Goal: Task Accomplishment & Management: Complete application form

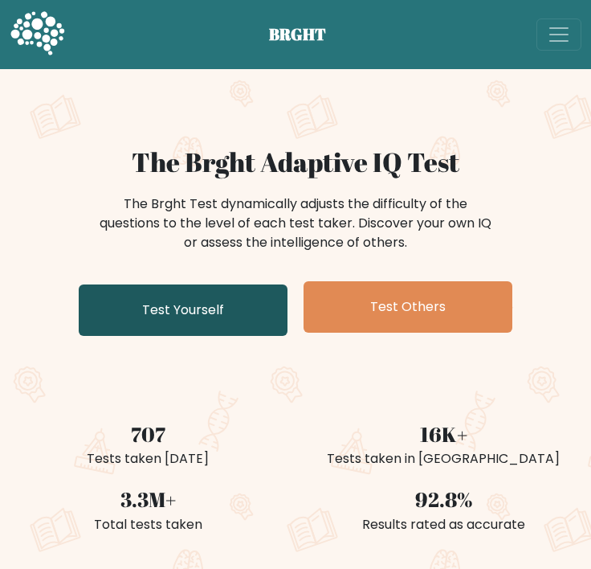
click at [178, 315] on link "Test Yourself" at bounding box center [183, 309] width 209 height 51
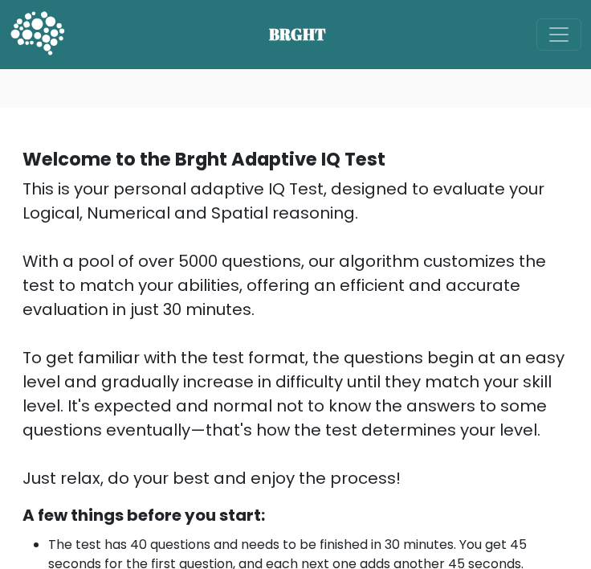
scroll to position [512, 0]
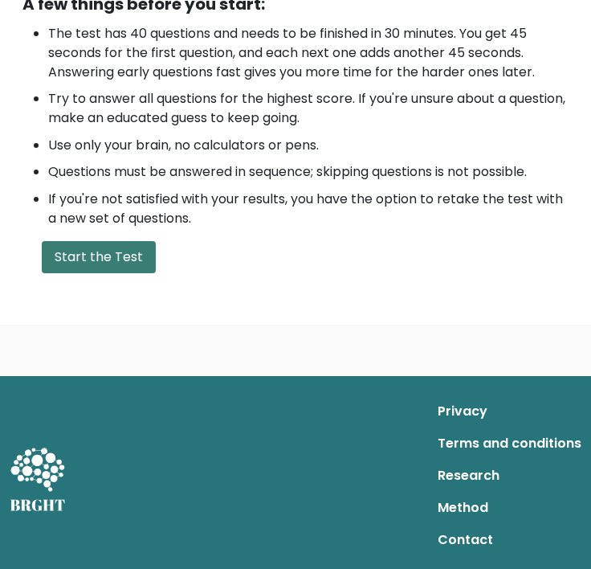
click at [128, 269] on button "Start the Test" at bounding box center [99, 257] width 114 height 32
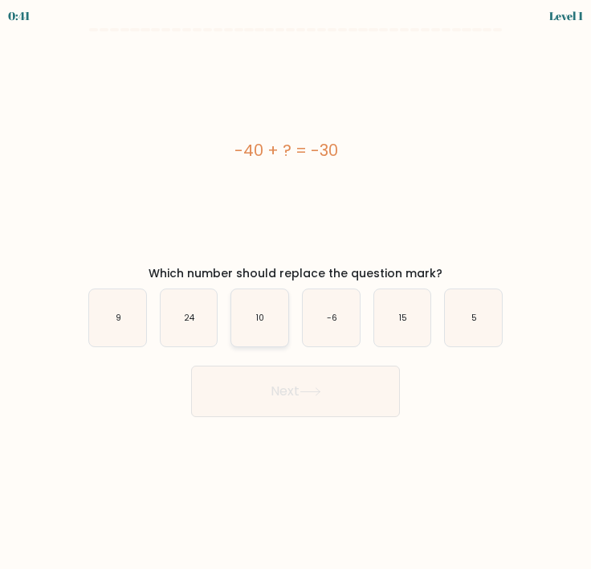
click at [255, 309] on icon "10" at bounding box center [259, 317] width 57 height 57
click at [296, 292] on input "c. 10" at bounding box center [296, 288] width 1 height 8
radio input "true"
click at [259, 392] on button "Next" at bounding box center [295, 391] width 209 height 51
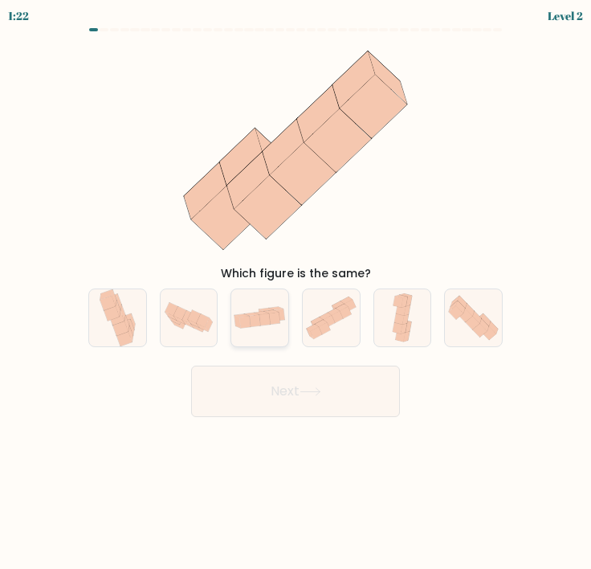
click at [265, 327] on icon at bounding box center [259, 317] width 57 height 29
click at [296, 292] on input "c." at bounding box center [296, 288] width 1 height 8
radio input "true"
click at [295, 389] on button "Next" at bounding box center [295, 391] width 209 height 51
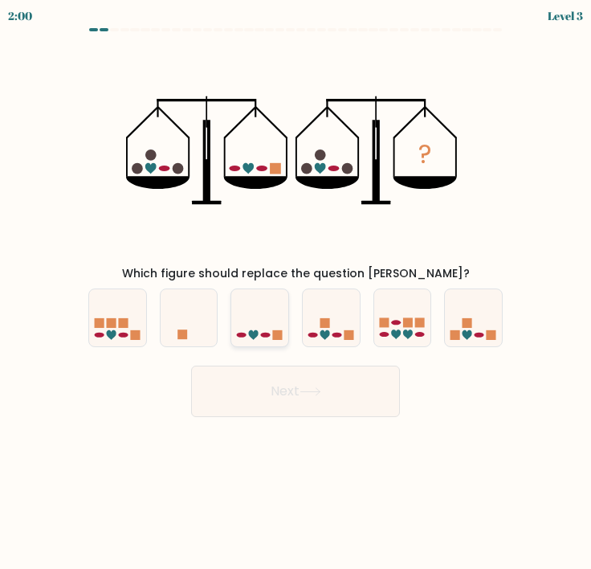
click at [268, 300] on icon at bounding box center [259, 317] width 57 height 47
click at [296, 292] on input "c." at bounding box center [296, 288] width 1 height 8
radio input "true"
click at [264, 380] on button "Next" at bounding box center [295, 391] width 209 height 51
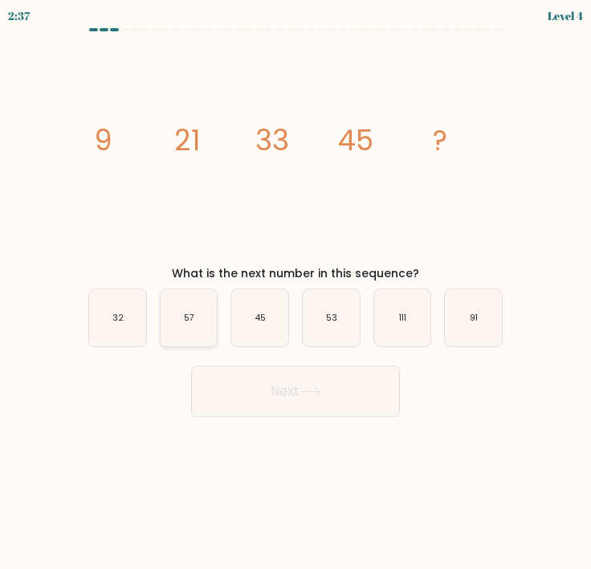
click at [195, 307] on icon "57" at bounding box center [189, 317] width 57 height 57
click at [296, 292] on input "b. 57" at bounding box center [296, 288] width 1 height 8
radio input "true"
click at [246, 384] on button "Next" at bounding box center [295, 391] width 209 height 51
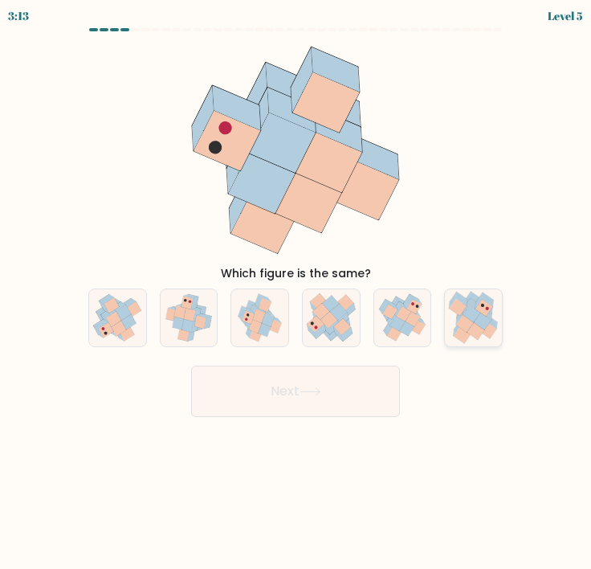
click at [489, 317] on icon at bounding box center [486, 313] width 11 height 14
click at [296, 292] on input "f." at bounding box center [296, 288] width 1 height 8
radio input "true"
click at [339, 386] on button "Next" at bounding box center [295, 391] width 209 height 51
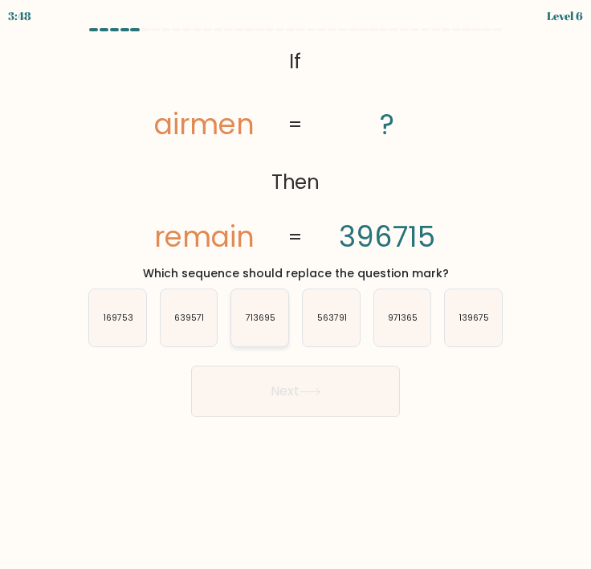
click at [263, 322] on icon "713695" at bounding box center [259, 317] width 57 height 57
click at [296, 292] on input "c. 713695" at bounding box center [296, 288] width 1 height 8
radio input "true"
click at [289, 389] on button "Next" at bounding box center [295, 391] width 209 height 51
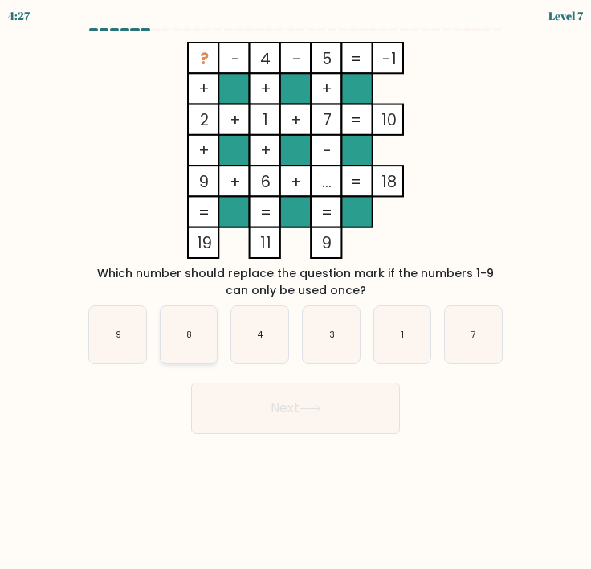
click at [191, 329] on text "8" at bounding box center [189, 335] width 6 height 12
click at [296, 292] on input "b. 8" at bounding box center [296, 288] width 1 height 8
radio input "true"
click at [242, 396] on button "Next" at bounding box center [295, 407] width 209 height 51
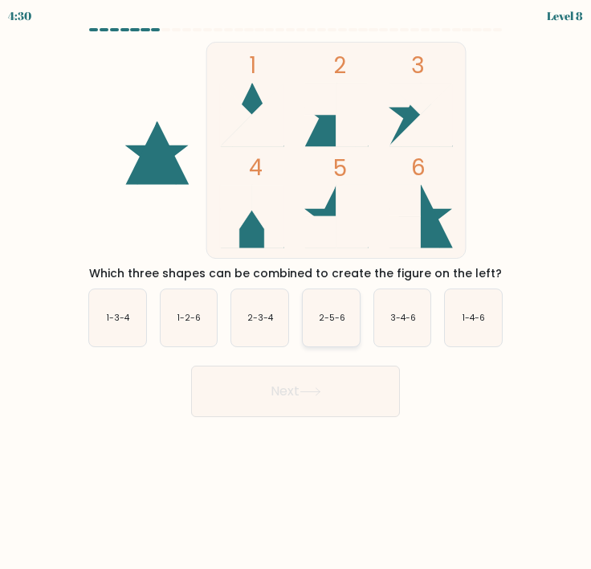
click at [325, 341] on icon "2-5-6" at bounding box center [331, 317] width 57 height 57
click at [296, 292] on input "d. 2-5-6" at bounding box center [296, 288] width 1 height 8
radio input "true"
click at [325, 386] on button "Next" at bounding box center [295, 391] width 209 height 51
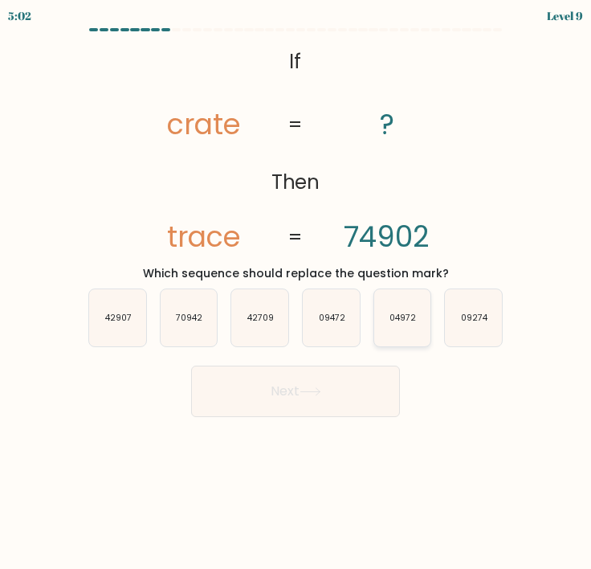
click at [411, 329] on icon "04972" at bounding box center [402, 317] width 57 height 57
click at [296, 292] on input "e. 04972" at bounding box center [296, 288] width 1 height 8
radio input "true"
click at [364, 384] on button "Next" at bounding box center [295, 391] width 209 height 51
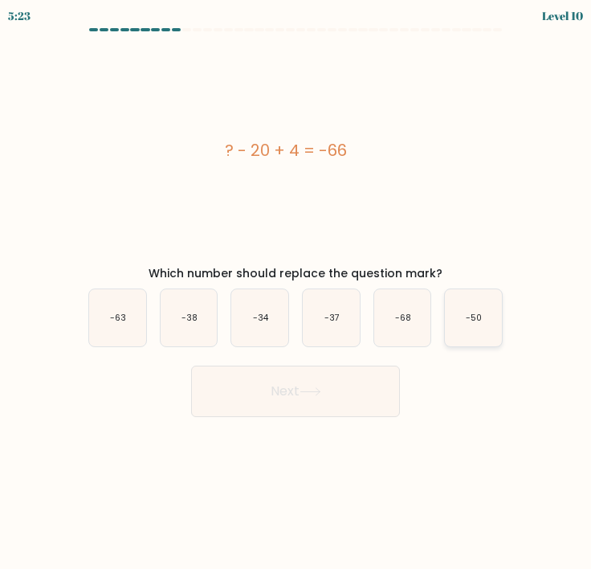
click at [482, 316] on text "-50" at bounding box center [474, 318] width 16 height 12
click at [296, 292] on input "f. -50" at bounding box center [296, 288] width 1 height 8
radio input "true"
click at [353, 375] on button "Next" at bounding box center [295, 391] width 209 height 51
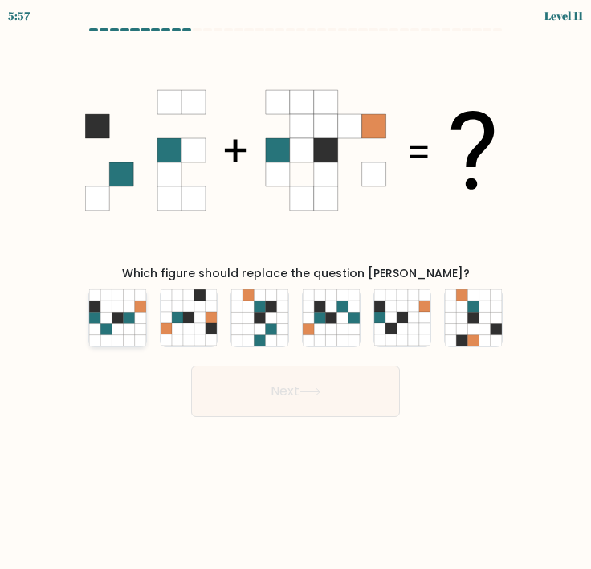
click at [125, 308] on icon at bounding box center [128, 305] width 11 height 11
click at [296, 292] on input "a." at bounding box center [296, 288] width 1 height 8
radio input "true"
click at [247, 386] on button "Next" at bounding box center [295, 391] width 209 height 51
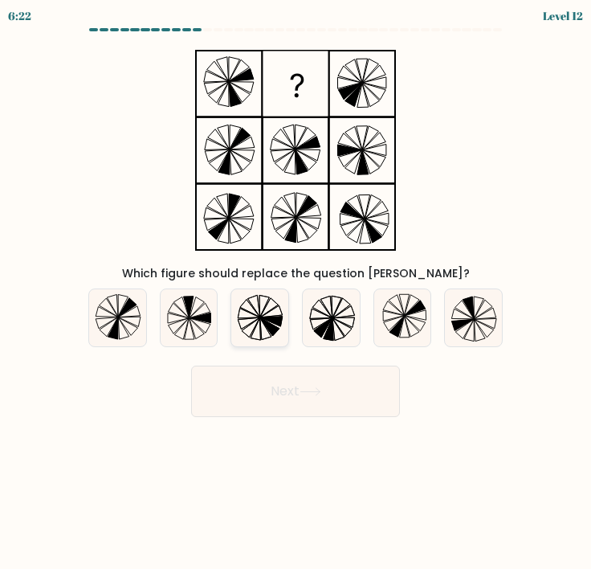
click at [263, 321] on icon at bounding box center [269, 326] width 19 height 18
click at [296, 292] on input "c." at bounding box center [296, 288] width 1 height 8
radio input "true"
click at [288, 390] on button "Next" at bounding box center [295, 391] width 209 height 51
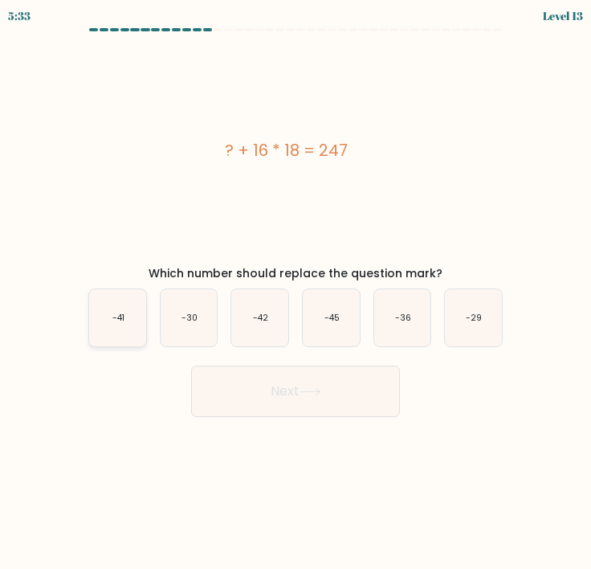
click at [141, 328] on icon "-41" at bounding box center [117, 317] width 57 height 57
click at [296, 292] on input "a. -41" at bounding box center [296, 288] width 1 height 8
radio input "true"
click at [247, 390] on button "Next" at bounding box center [295, 391] width 209 height 51
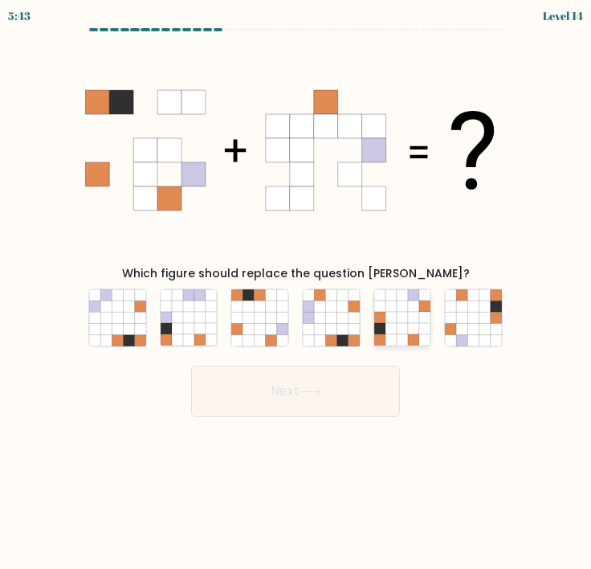
click at [393, 326] on icon at bounding box center [391, 328] width 11 height 11
click at [296, 292] on input "e." at bounding box center [296, 288] width 1 height 8
radio input "true"
click at [329, 323] on icon at bounding box center [330, 317] width 11 height 11
click at [296, 292] on input "d." at bounding box center [296, 288] width 1 height 8
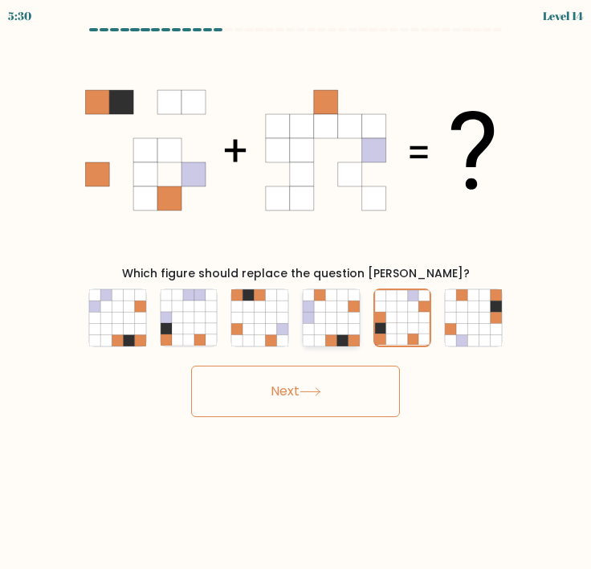
radio input "true"
click at [329, 386] on button "Next" at bounding box center [295, 391] width 209 height 51
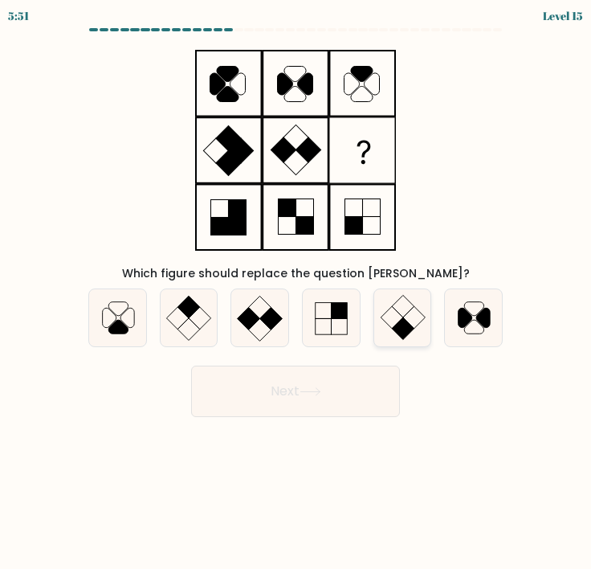
click at [401, 314] on icon at bounding box center [402, 317] width 57 height 57
click at [296, 292] on input "e." at bounding box center [296, 288] width 1 height 8
radio input "true"
click at [204, 320] on icon at bounding box center [189, 317] width 57 height 57
click at [296, 292] on input "b." at bounding box center [296, 288] width 1 height 8
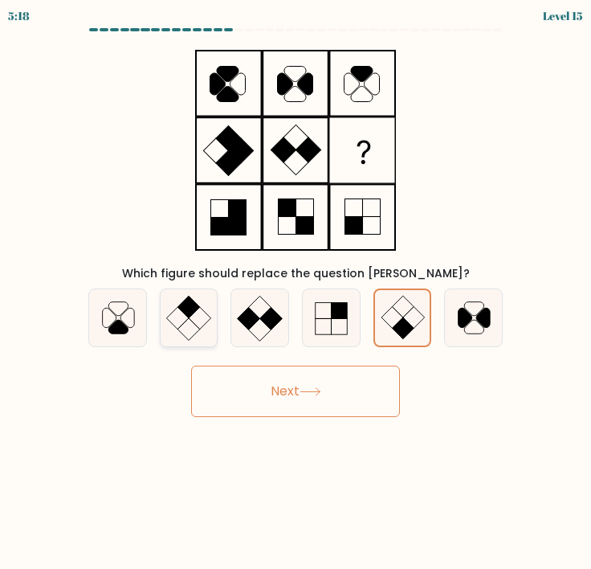
radio input "true"
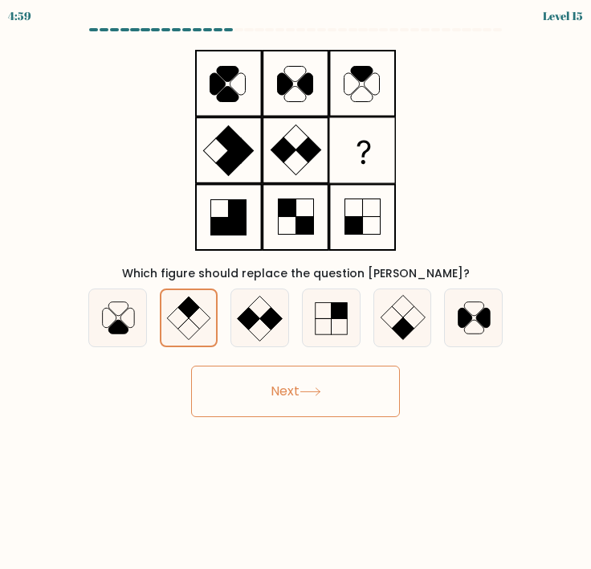
click at [267, 402] on button "Next" at bounding box center [295, 391] width 209 height 51
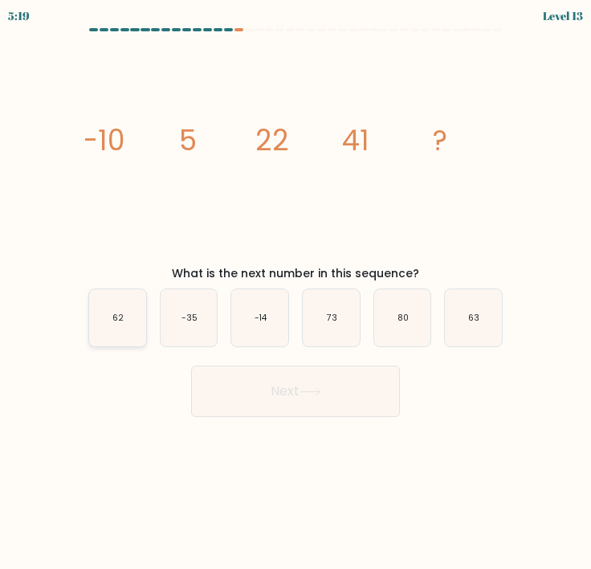
click at [135, 321] on icon "62" at bounding box center [117, 317] width 57 height 57
click at [296, 292] on input "a. 62" at bounding box center [296, 288] width 1 height 8
radio input "true"
click at [257, 402] on button "Next" at bounding box center [295, 391] width 209 height 51
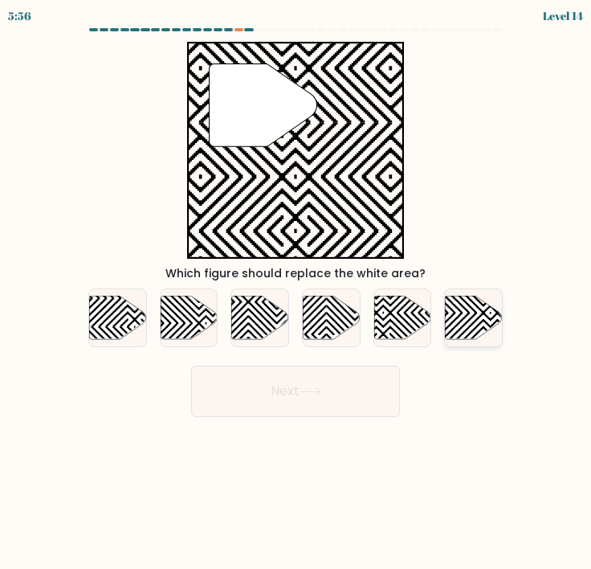
click at [464, 317] on icon at bounding box center [474, 317] width 57 height 43
click at [296, 292] on input "f." at bounding box center [296, 288] width 1 height 8
radio input "true"
click at [263, 319] on icon at bounding box center [260, 317] width 57 height 43
click at [296, 292] on input "c." at bounding box center [296, 288] width 1 height 8
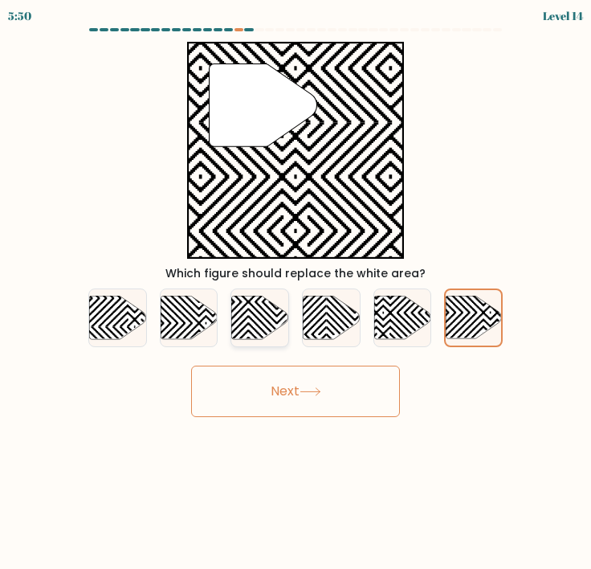
radio input "true"
click at [276, 405] on button "Next" at bounding box center [295, 391] width 209 height 51
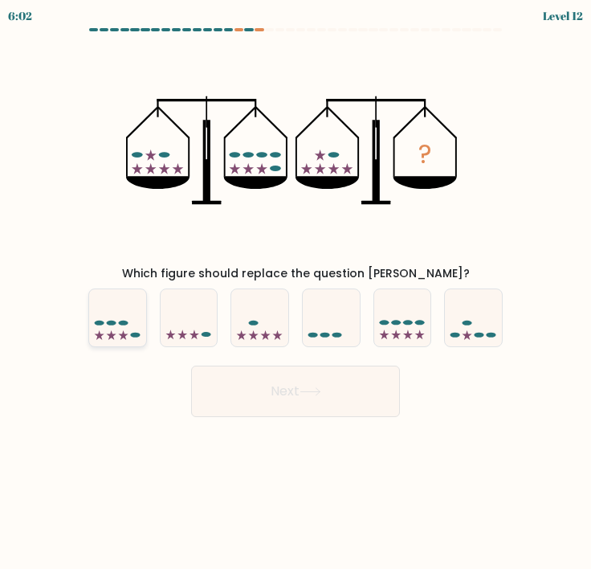
click at [104, 310] on icon at bounding box center [117, 317] width 57 height 47
click at [296, 292] on input "a." at bounding box center [296, 288] width 1 height 8
radio input "true"
click at [250, 374] on button "Next" at bounding box center [295, 391] width 209 height 51
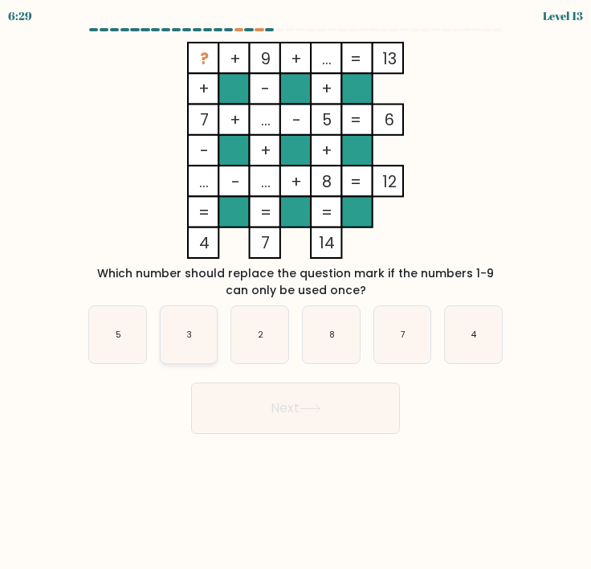
click at [215, 337] on icon "3" at bounding box center [189, 334] width 57 height 57
click at [296, 292] on input "b. 3" at bounding box center [296, 288] width 1 height 8
radio input "true"
click at [272, 403] on button "Next" at bounding box center [295, 407] width 209 height 51
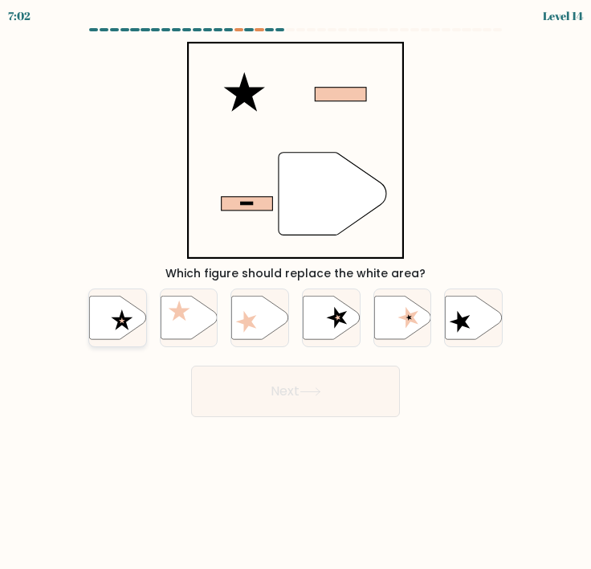
click at [105, 302] on icon at bounding box center [117, 317] width 57 height 43
click at [296, 292] on input "a." at bounding box center [296, 288] width 1 height 8
radio input "true"
click at [242, 399] on button "Next" at bounding box center [295, 391] width 209 height 51
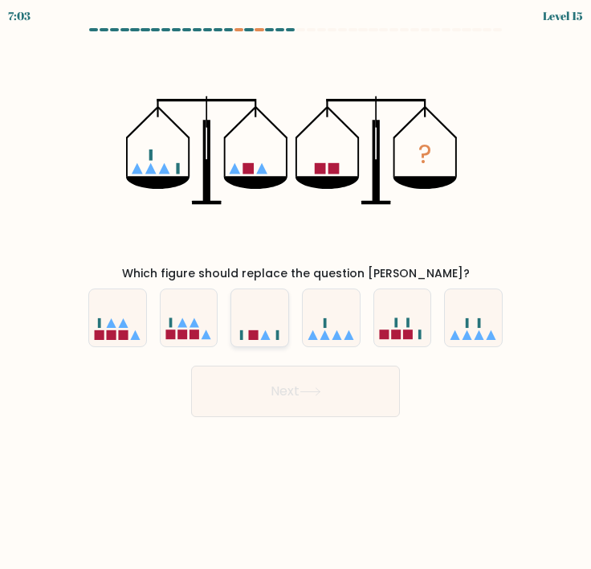
click at [249, 333] on icon at bounding box center [259, 317] width 57 height 47
click at [296, 292] on input "c." at bounding box center [296, 288] width 1 height 8
radio input "true"
click at [271, 386] on button "Next" at bounding box center [295, 391] width 209 height 51
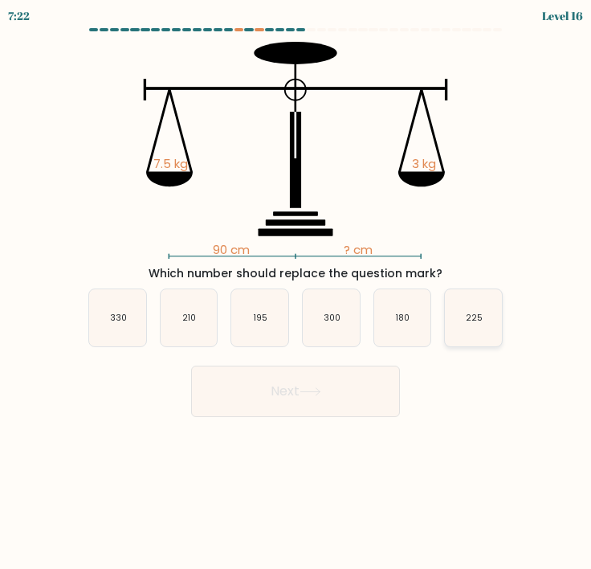
click at [456, 326] on icon "225" at bounding box center [473, 317] width 57 height 57
click at [296, 292] on input "f. 225" at bounding box center [296, 288] width 1 height 8
radio input "true"
click at [368, 390] on button "Next" at bounding box center [295, 391] width 209 height 51
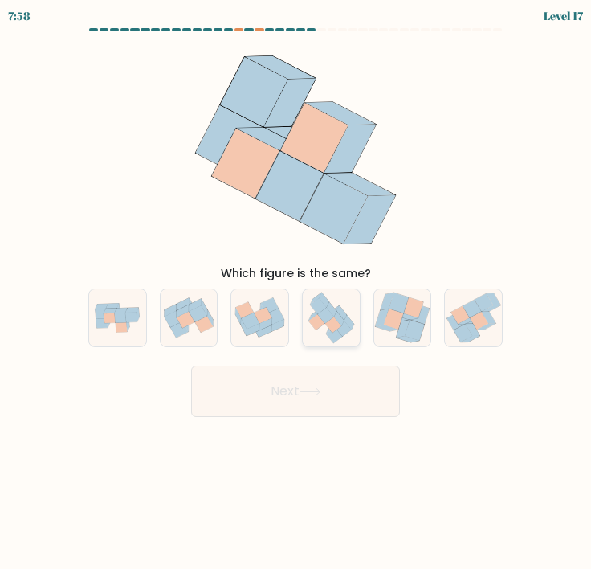
click at [349, 325] on icon at bounding box center [349, 322] width 10 height 14
click at [296, 292] on input "d." at bounding box center [296, 288] width 1 height 8
radio input "true"
click at [339, 413] on button "Next" at bounding box center [295, 391] width 209 height 51
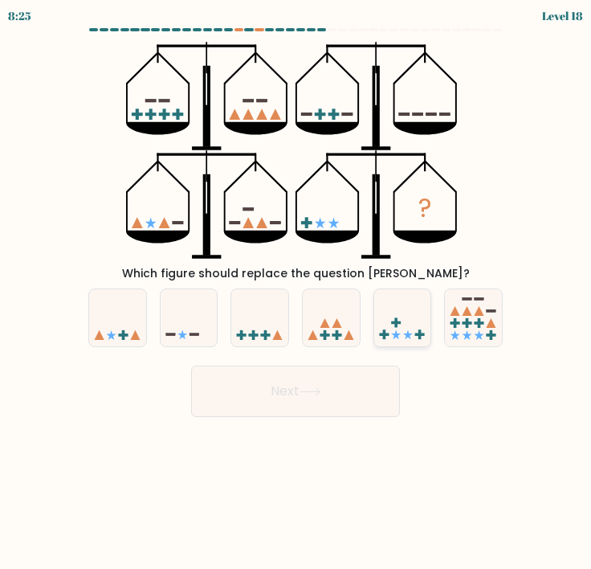
click at [384, 323] on icon at bounding box center [402, 317] width 57 height 47
click at [296, 292] on input "e." at bounding box center [296, 288] width 1 height 8
radio input "true"
click at [334, 311] on icon at bounding box center [331, 317] width 57 height 47
click at [296, 292] on input "d." at bounding box center [296, 288] width 1 height 8
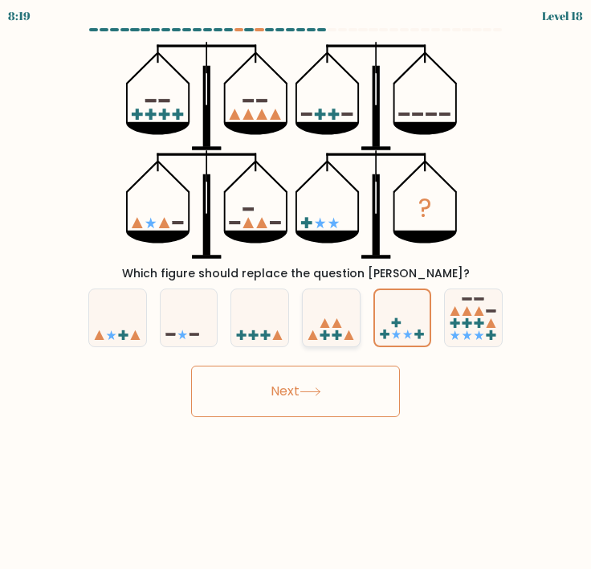
radio input "true"
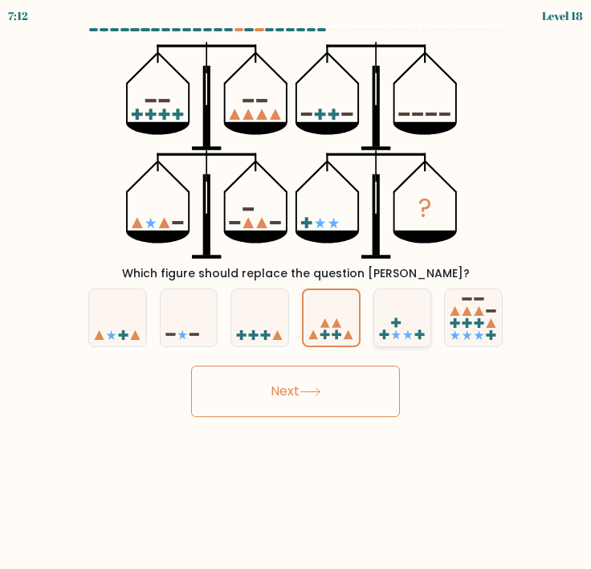
click at [398, 310] on icon at bounding box center [402, 317] width 57 height 47
click at [296, 292] on input "e." at bounding box center [296, 288] width 1 height 8
radio input "true"
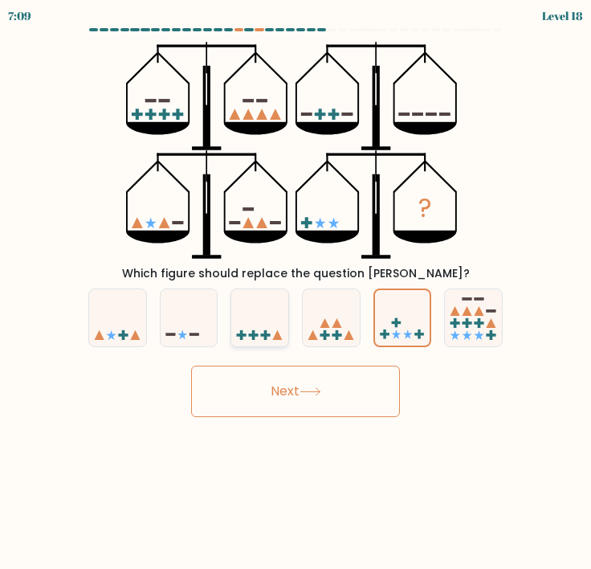
click at [263, 312] on icon at bounding box center [259, 317] width 57 height 47
click at [296, 292] on input "c." at bounding box center [296, 288] width 1 height 8
radio input "true"
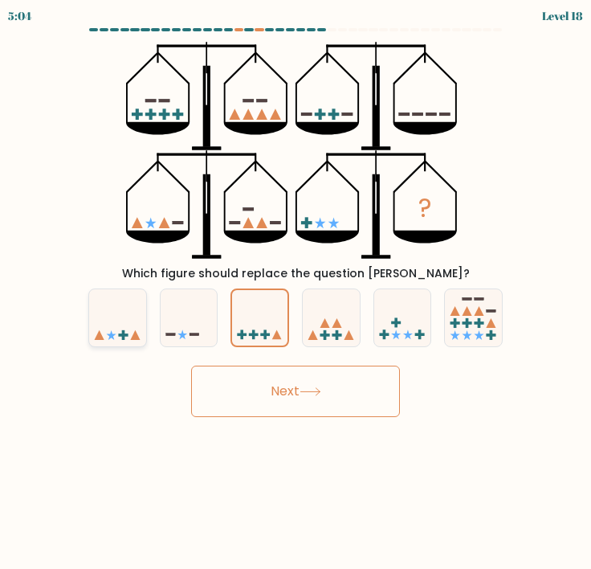
click at [107, 310] on icon at bounding box center [117, 317] width 57 height 47
click at [296, 292] on input "a." at bounding box center [296, 288] width 1 height 8
radio input "true"
click at [256, 387] on button "Next" at bounding box center [295, 391] width 209 height 51
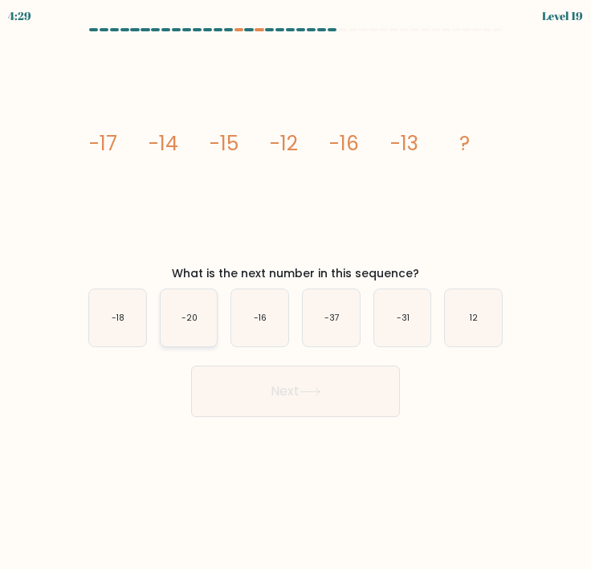
click at [210, 302] on icon "-20" at bounding box center [189, 317] width 57 height 57
click at [296, 292] on input "b. -20" at bounding box center [296, 288] width 1 height 8
radio input "true"
click at [259, 384] on button "Next" at bounding box center [295, 391] width 209 height 51
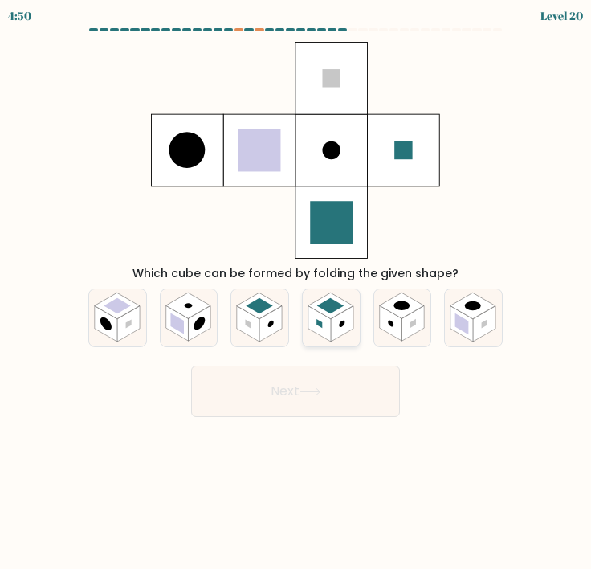
click at [339, 321] on rect at bounding box center [342, 323] width 22 height 35
click at [296, 292] on input "d." at bounding box center [296, 288] width 1 height 8
radio input "true"
click at [328, 381] on button "Next" at bounding box center [295, 391] width 209 height 51
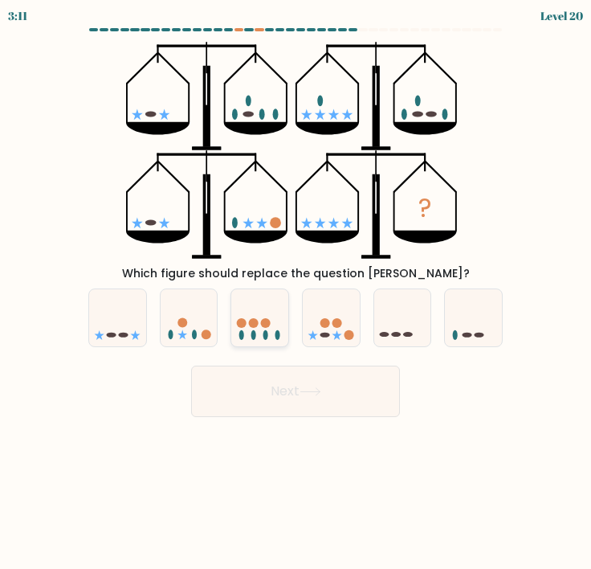
click at [259, 316] on icon at bounding box center [259, 317] width 57 height 47
click at [296, 292] on input "c." at bounding box center [296, 288] width 1 height 8
radio input "true"
click at [308, 316] on icon at bounding box center [331, 317] width 57 height 47
click at [296, 292] on input "d." at bounding box center [296, 288] width 1 height 8
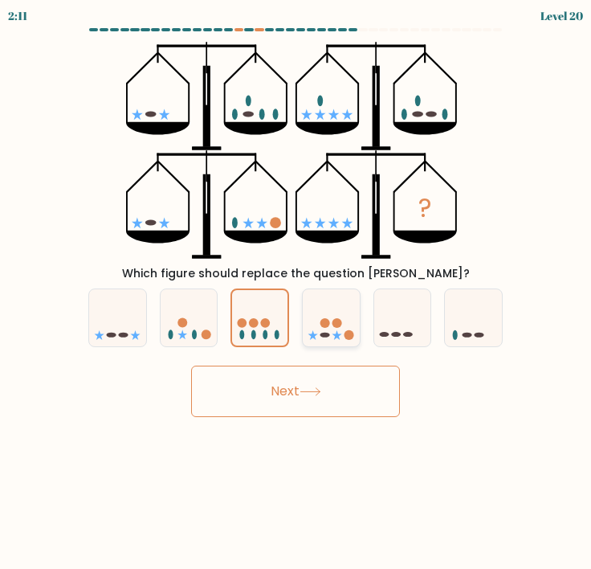
radio input "true"
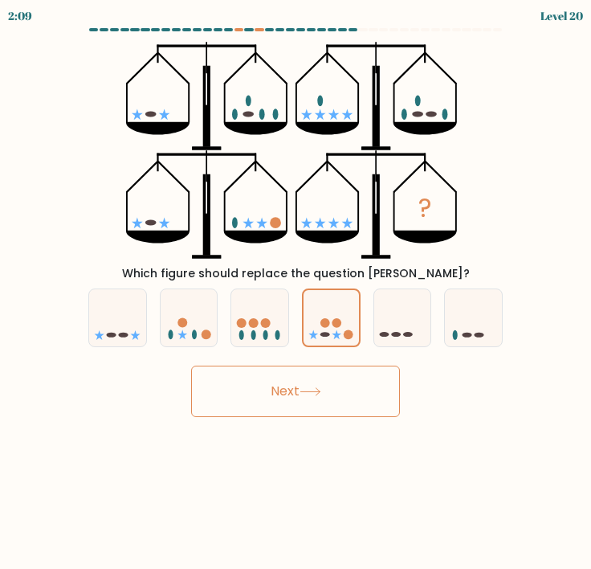
click at [316, 381] on button "Next" at bounding box center [295, 391] width 209 height 51
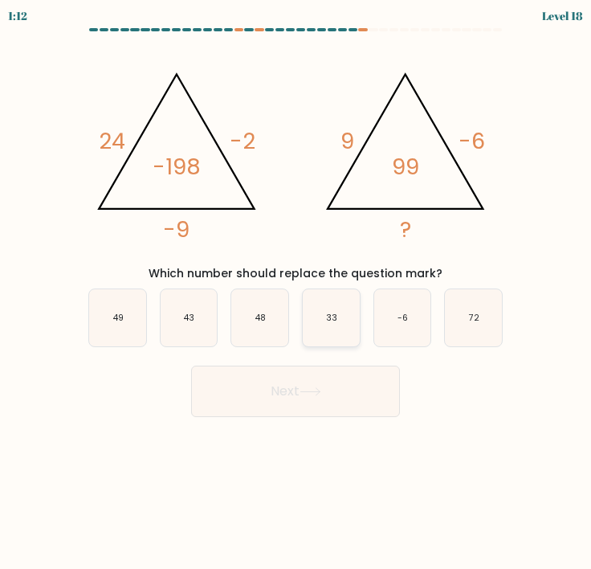
click at [324, 308] on icon "33" at bounding box center [331, 317] width 57 height 57
click at [296, 292] on input "d. 33" at bounding box center [296, 288] width 1 height 8
radio input "true"
click at [310, 378] on button "Next" at bounding box center [295, 391] width 209 height 51
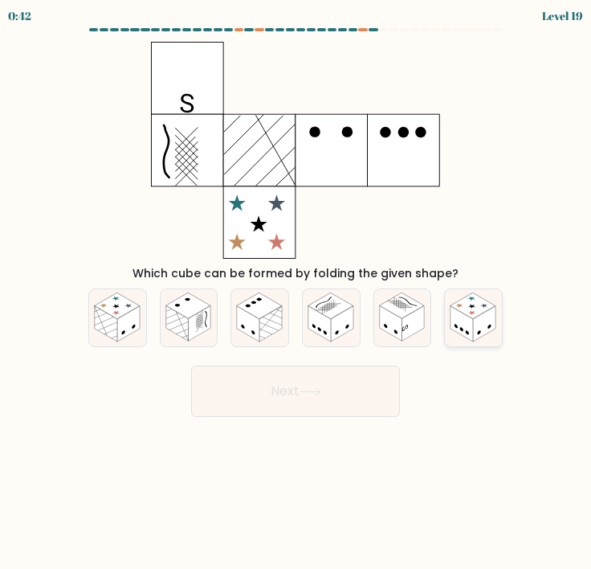
click at [487, 297] on icon at bounding box center [473, 317] width 57 height 57
click at [296, 292] on input "f." at bounding box center [296, 288] width 1 height 8
radio input "true"
click at [334, 393] on button "Next" at bounding box center [295, 391] width 209 height 51
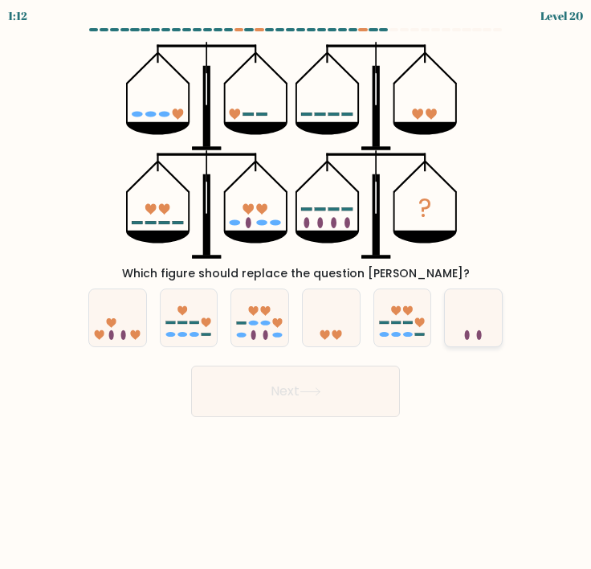
click at [481, 312] on icon at bounding box center [473, 317] width 57 height 47
click at [296, 292] on input "f." at bounding box center [296, 288] width 1 height 8
radio input "true"
click at [335, 324] on icon at bounding box center [331, 317] width 57 height 47
click at [296, 292] on input "d." at bounding box center [296, 288] width 1 height 8
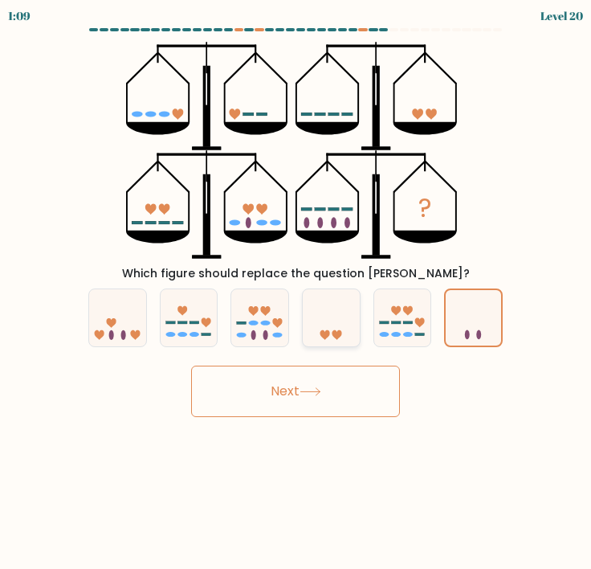
radio input "true"
click at [403, 329] on icon at bounding box center [402, 317] width 57 height 47
click at [296, 292] on input "e." at bounding box center [296, 288] width 1 height 8
radio input "true"
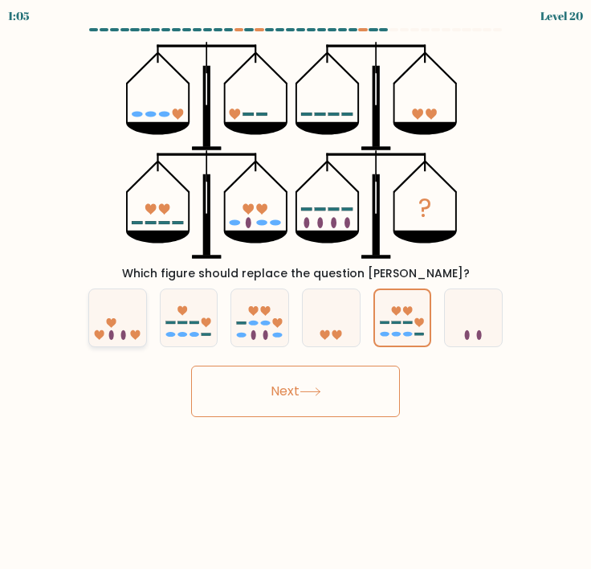
click at [99, 329] on icon at bounding box center [117, 317] width 57 height 47
click at [296, 292] on input "a." at bounding box center [296, 288] width 1 height 8
radio input "true"
click at [259, 382] on button "Next" at bounding box center [295, 391] width 209 height 51
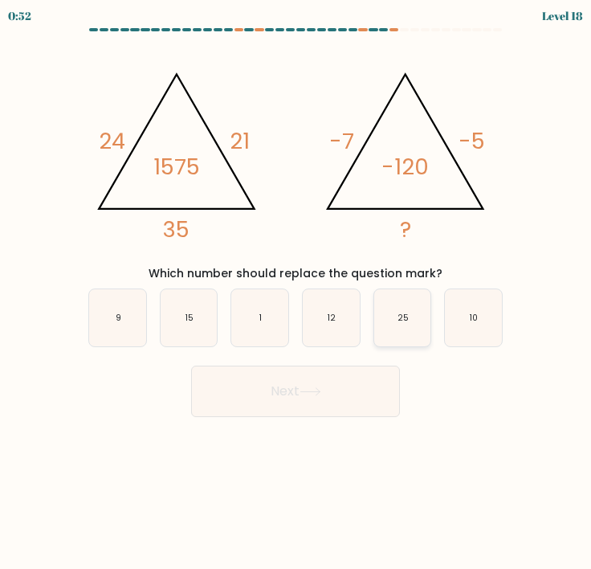
click at [390, 331] on icon "25" at bounding box center [402, 317] width 57 height 57
click at [296, 292] on input "e. 25" at bounding box center [296, 288] width 1 height 8
radio input "true"
click at [475, 318] on text "10" at bounding box center [474, 318] width 8 height 12
click at [296, 292] on input "f. 10" at bounding box center [296, 288] width 1 height 8
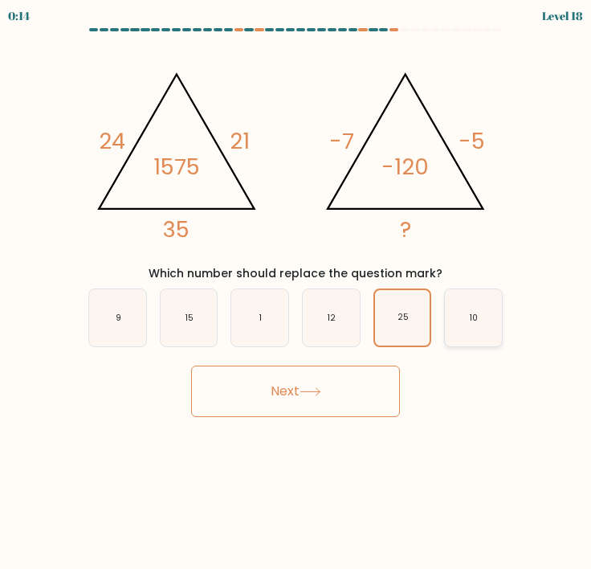
radio input "true"
click at [358, 386] on button "Next" at bounding box center [295, 391] width 209 height 51
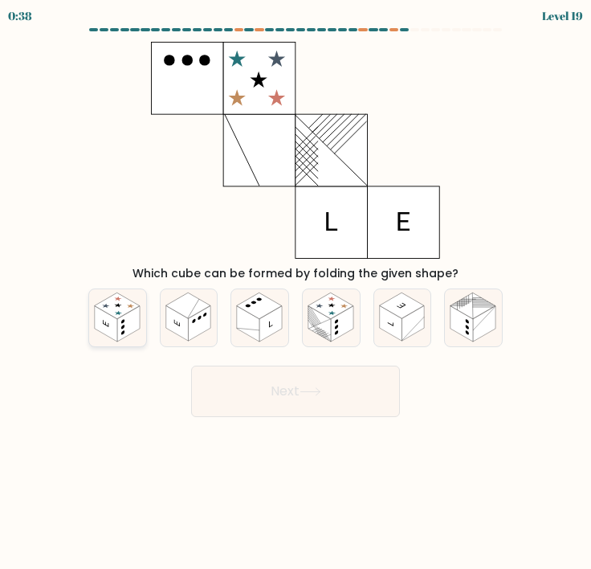
click at [110, 329] on rect at bounding box center [106, 323] width 22 height 35
click at [296, 292] on input "a." at bounding box center [296, 288] width 1 height 8
radio input "true"
click at [272, 386] on button "Next" at bounding box center [295, 391] width 209 height 51
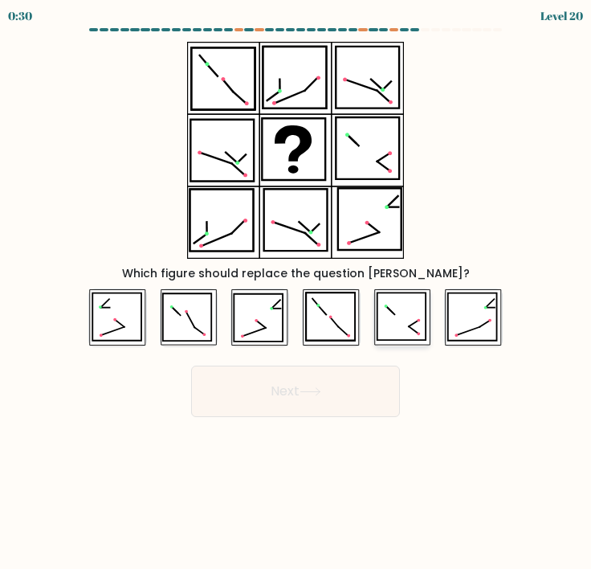
click at [398, 320] on icon at bounding box center [401, 316] width 49 height 47
click at [296, 292] on input "e." at bounding box center [296, 288] width 1 height 8
radio input "true"
click at [256, 312] on icon at bounding box center [259, 317] width 49 height 47
click at [296, 292] on input "c." at bounding box center [296, 288] width 1 height 8
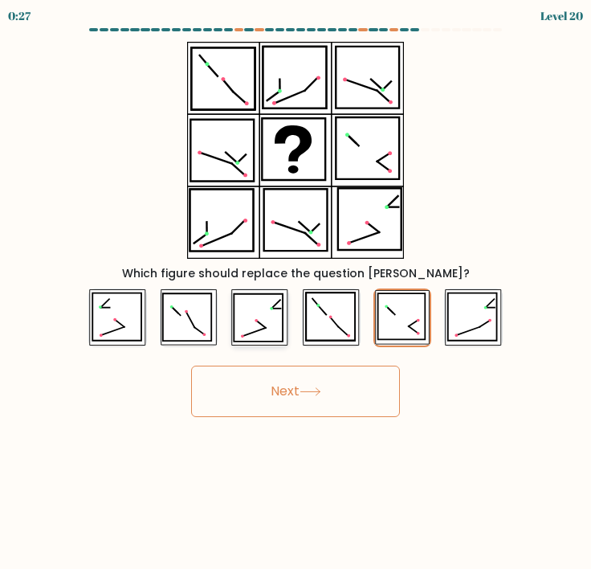
radio input "true"
click at [280, 382] on button "Next" at bounding box center [295, 391] width 209 height 51
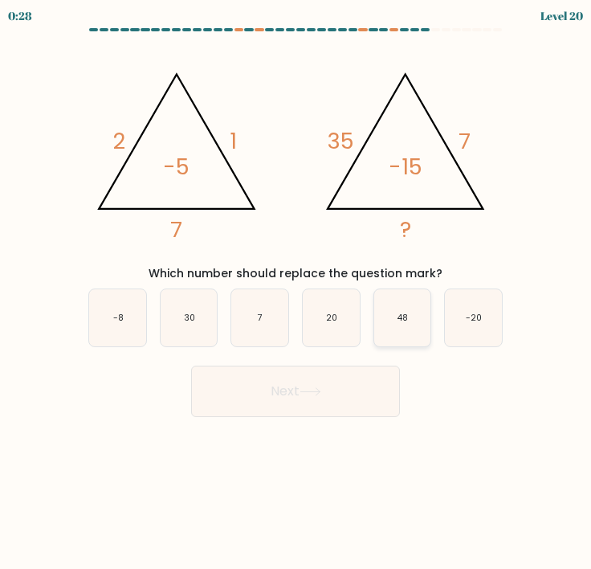
click at [400, 302] on icon "48" at bounding box center [402, 317] width 57 height 57
click at [296, 292] on input "e. 48" at bounding box center [296, 288] width 1 height 8
radio input "true"
click at [345, 374] on button "Next" at bounding box center [295, 391] width 209 height 51
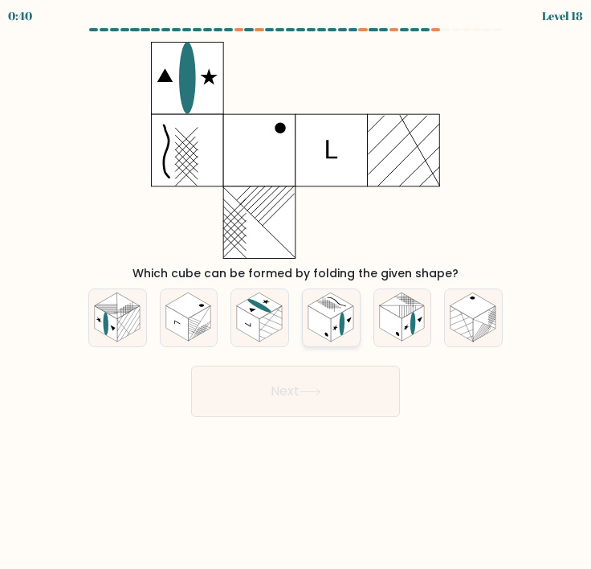
click at [337, 329] on rect at bounding box center [342, 323] width 22 height 35
click at [296, 292] on input "d." at bounding box center [296, 288] width 1 height 8
radio input "true"
click at [326, 389] on button "Next" at bounding box center [295, 391] width 209 height 51
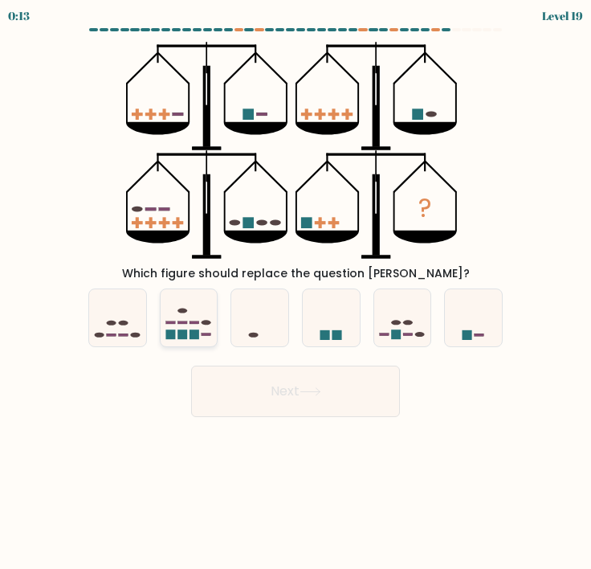
click at [180, 326] on icon at bounding box center [189, 317] width 57 height 47
click at [296, 292] on input "b." at bounding box center [296, 288] width 1 height 8
radio input "true"
click at [112, 324] on ellipse at bounding box center [111, 323] width 10 height 5
click at [296, 292] on input "a." at bounding box center [296, 288] width 1 height 8
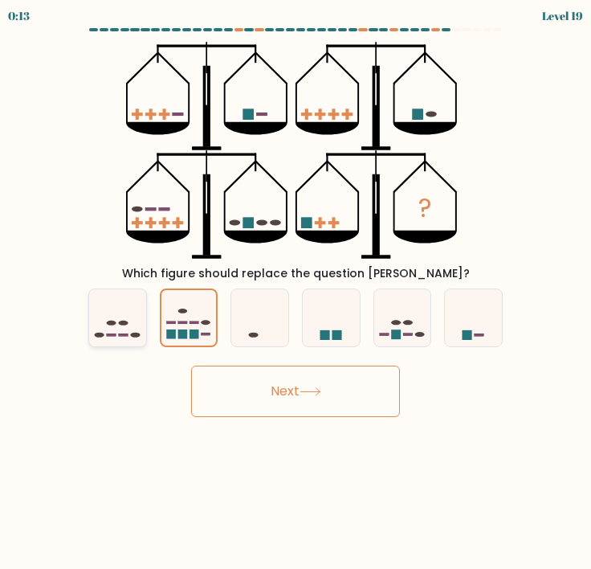
radio input "true"
click at [223, 371] on button "Next" at bounding box center [295, 391] width 209 height 51
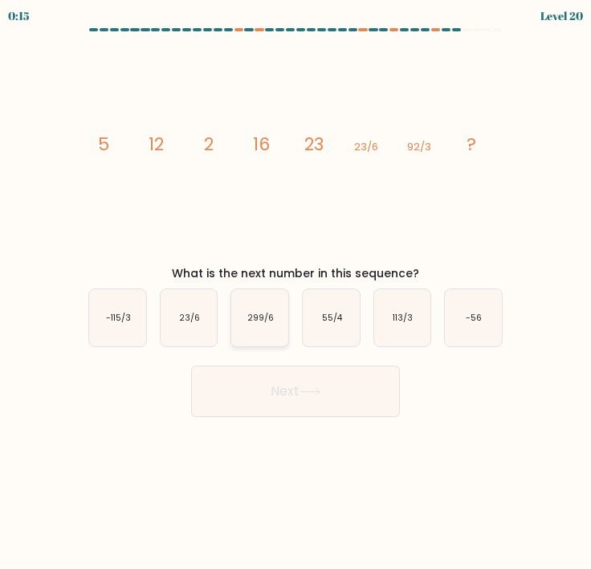
click at [268, 333] on icon "299/6" at bounding box center [259, 317] width 57 height 57
click at [296, 292] on input "c. 299/6" at bounding box center [296, 288] width 1 height 8
radio input "true"
click at [279, 379] on button "Next" at bounding box center [295, 391] width 209 height 51
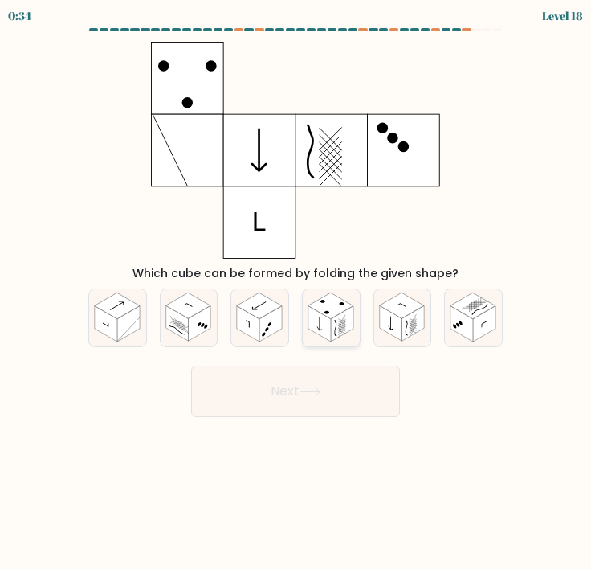
click at [346, 317] on rect at bounding box center [342, 323] width 22 height 35
click at [296, 292] on input "d." at bounding box center [296, 288] width 1 height 8
radio input "true"
click at [296, 397] on button "Next" at bounding box center [295, 391] width 209 height 51
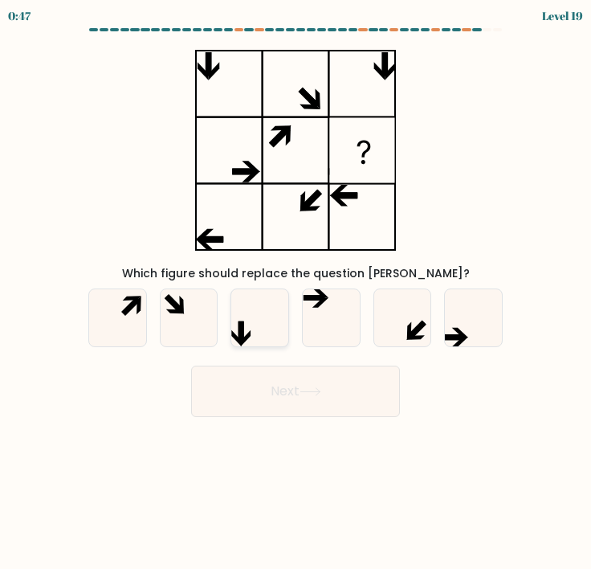
click at [243, 312] on icon at bounding box center [259, 317] width 57 height 57
click at [296, 292] on input "c." at bounding box center [296, 288] width 1 height 8
radio input "true"
click at [481, 324] on icon at bounding box center [473, 317] width 57 height 57
click at [296, 292] on input "f." at bounding box center [296, 288] width 1 height 8
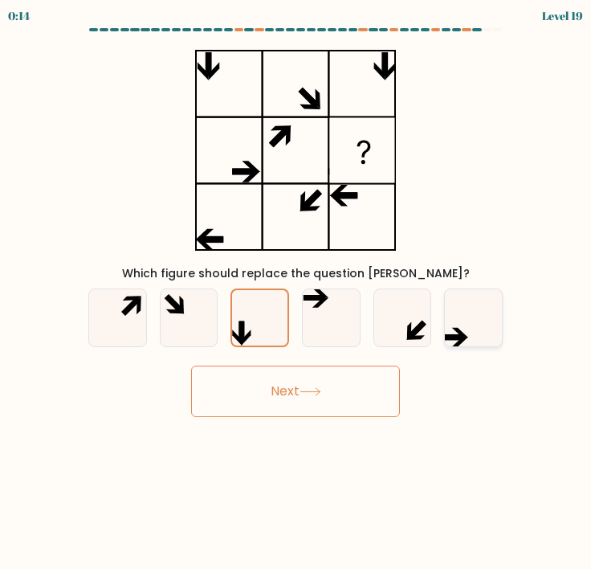
radio input "true"
click at [353, 405] on button "Next" at bounding box center [295, 391] width 209 height 51
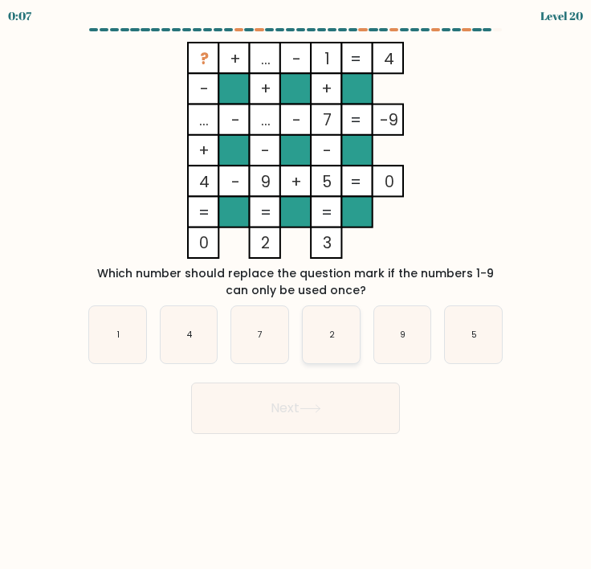
click at [329, 352] on icon "2" at bounding box center [331, 334] width 57 height 57
click at [296, 292] on input "d. 2" at bounding box center [296, 288] width 1 height 8
radio input "true"
click at [209, 339] on icon "4" at bounding box center [189, 334] width 57 height 57
click at [296, 292] on input "b. 4" at bounding box center [296, 288] width 1 height 8
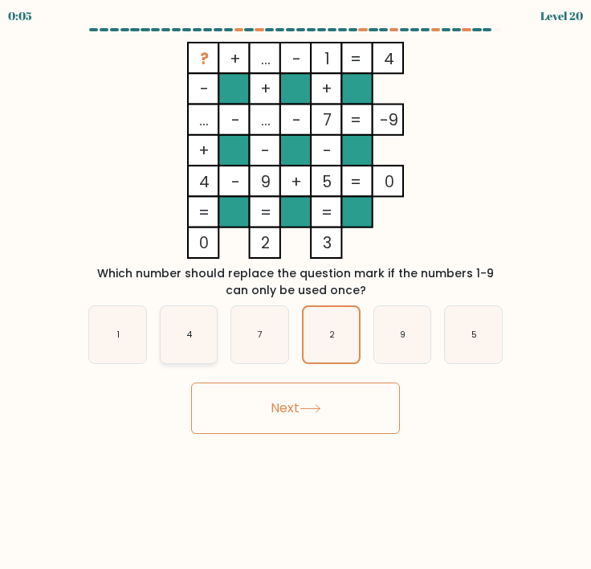
radio input "true"
click at [244, 413] on button "Next" at bounding box center [295, 407] width 209 height 51
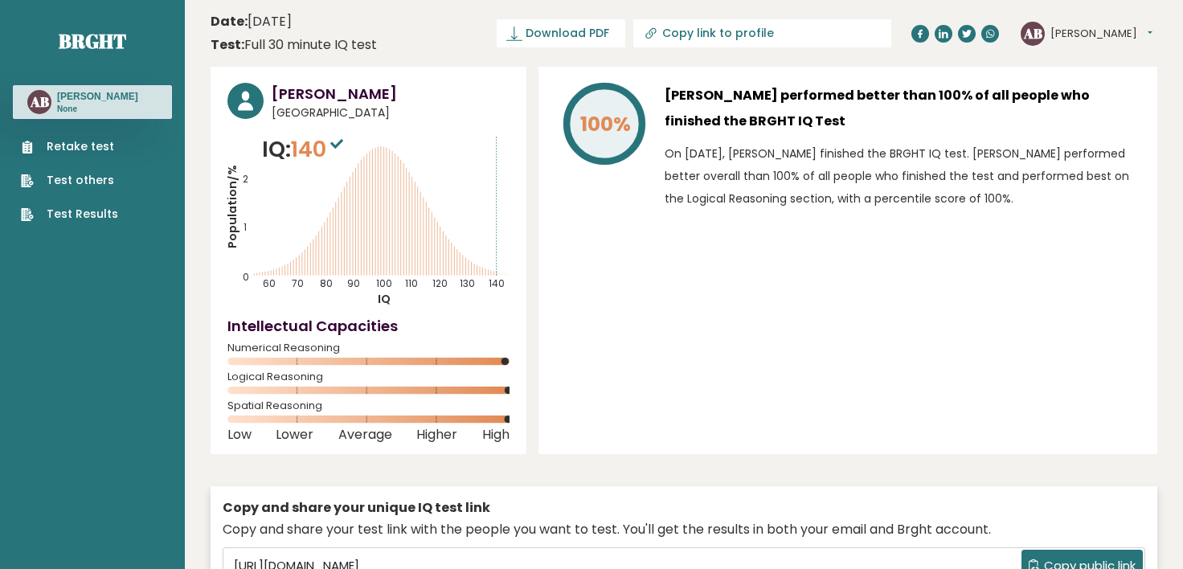
click at [590, 165] on p "On October 05, 2025, Ali Baba finished the BRGHT IQ test. Ali performed better …" at bounding box center [902, 175] width 476 height 67
drag, startPoint x: 769, startPoint y: 165, endPoint x: 823, endPoint y: 211, distance: 71.2
click at [590, 211] on div "Ali Baba performed better than 100% of all people who finished the BRGHT IQ Tes…" at bounding box center [902, 150] width 476 height 135
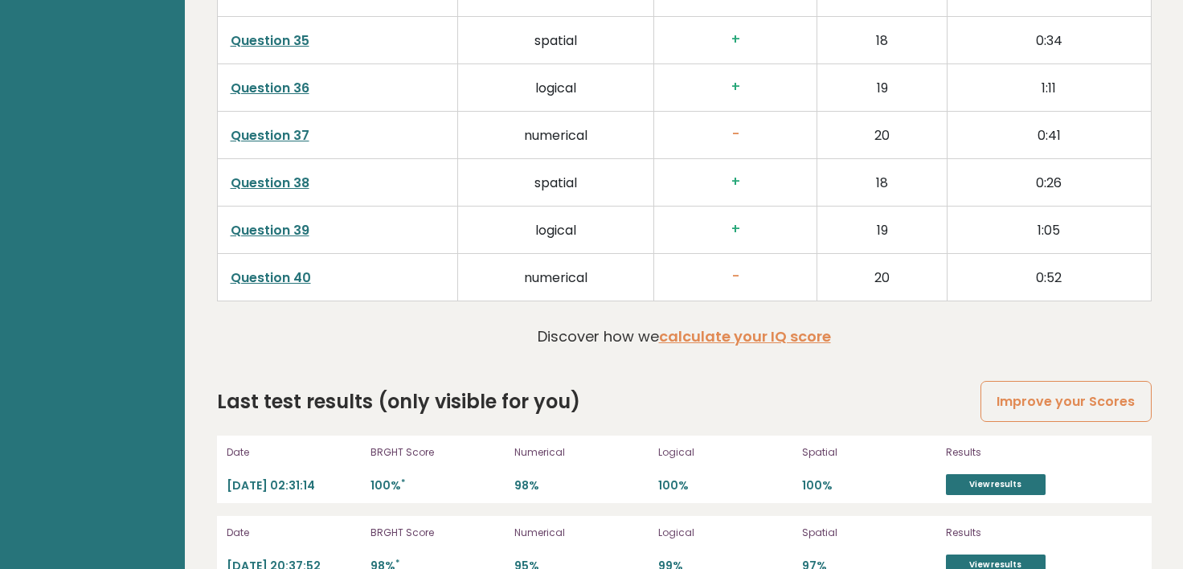
scroll to position [2424, 0]
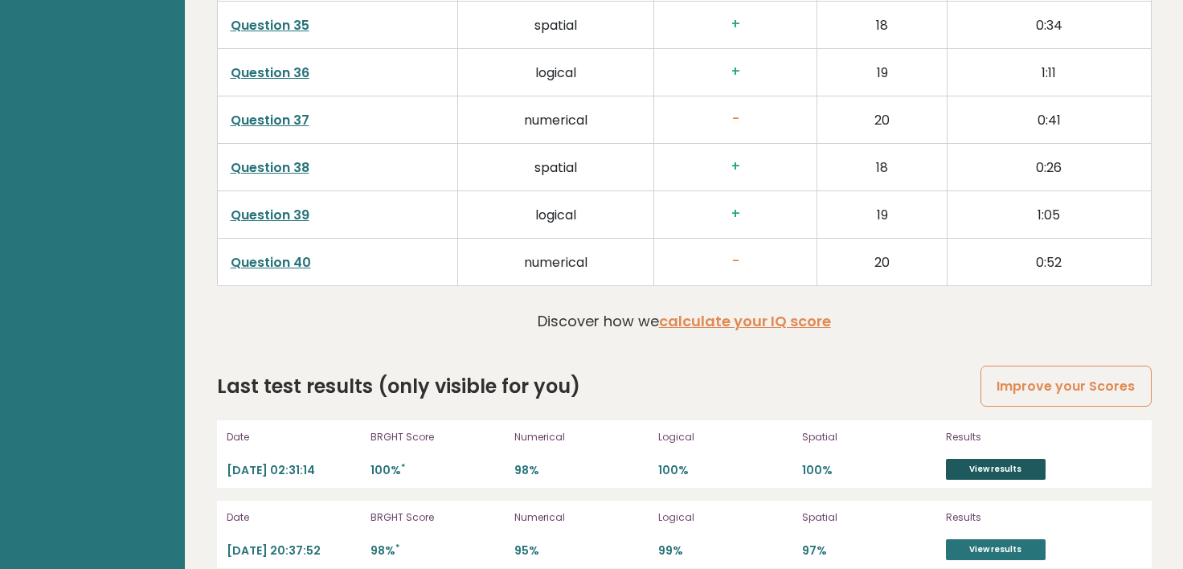
click at [590, 459] on link "View results" at bounding box center [996, 469] width 100 height 21
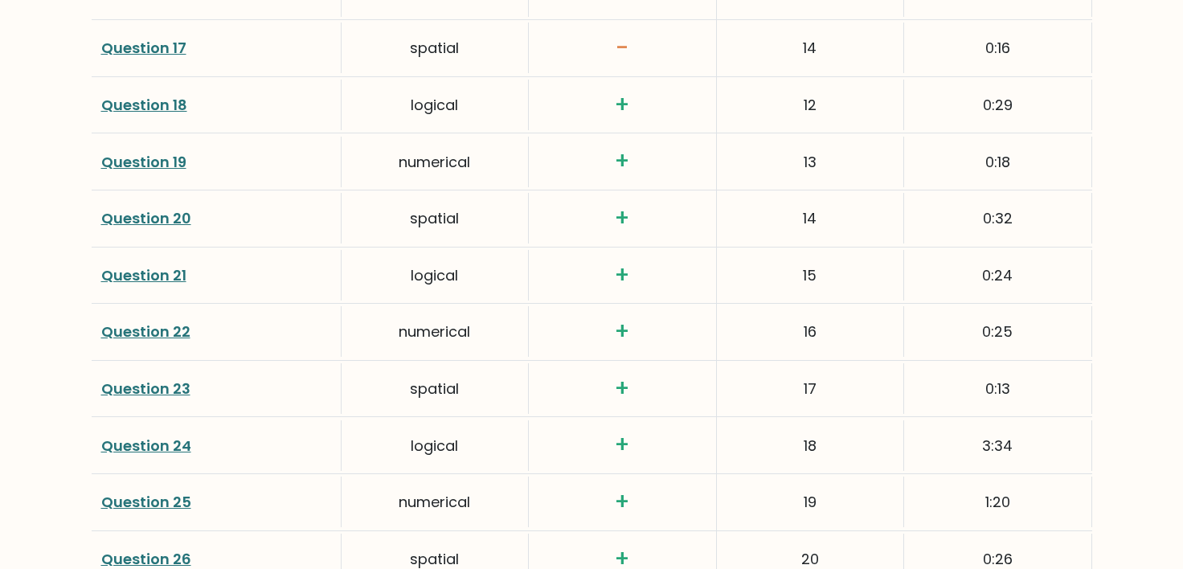
scroll to position [3160, 0]
